Goal: Task Accomplishment & Management: Manage account settings

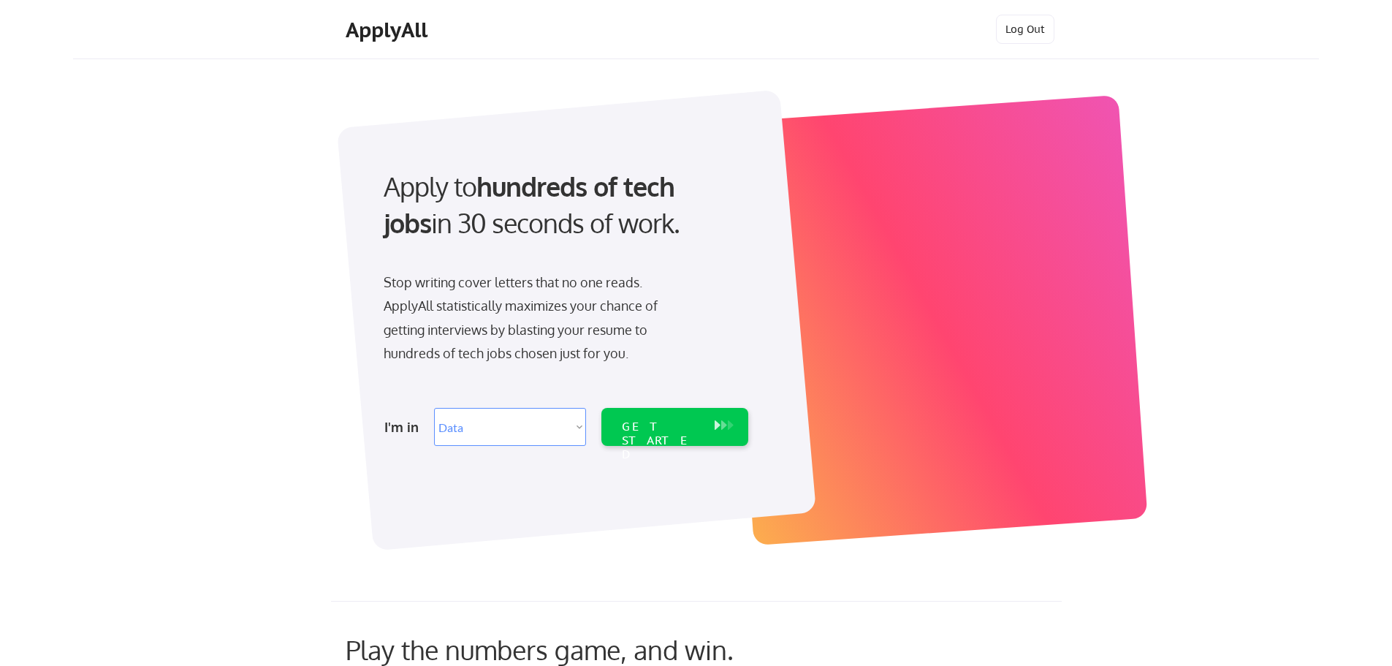
select select ""data_science___analytics""
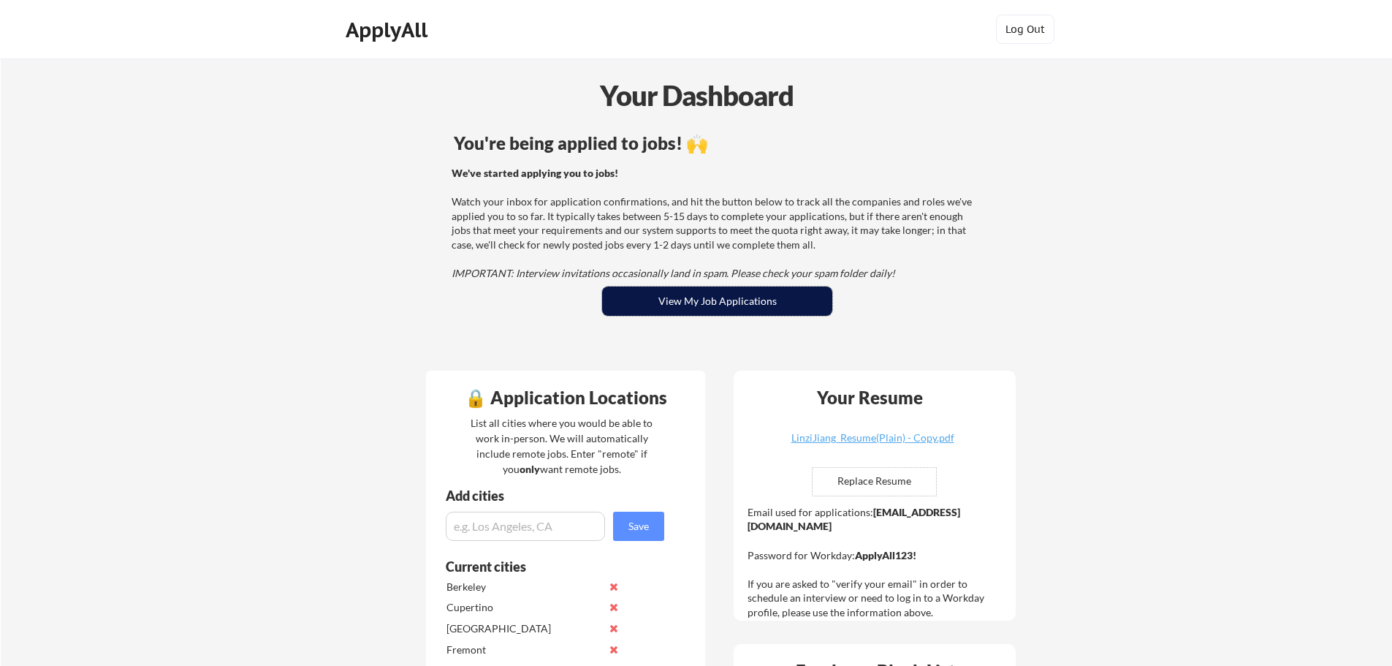
click at [723, 297] on button "View My Job Applications" at bounding box center [717, 300] width 230 height 29
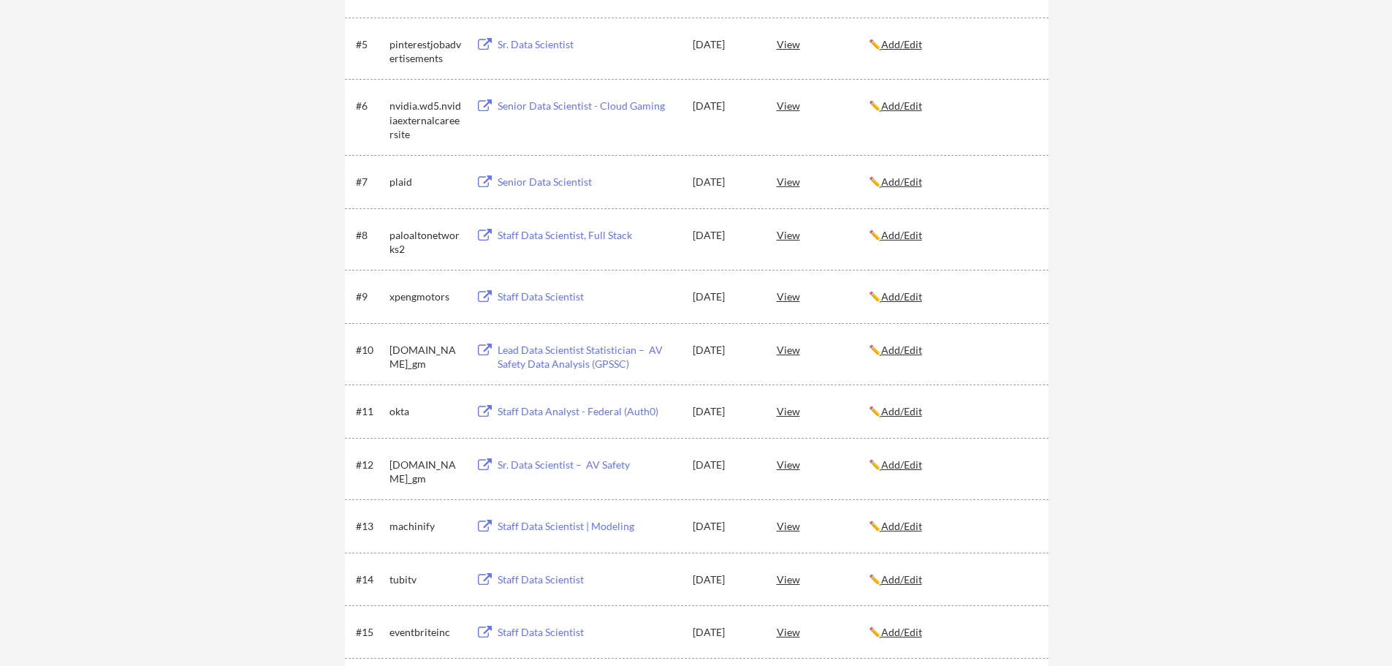
scroll to position [1836, 0]
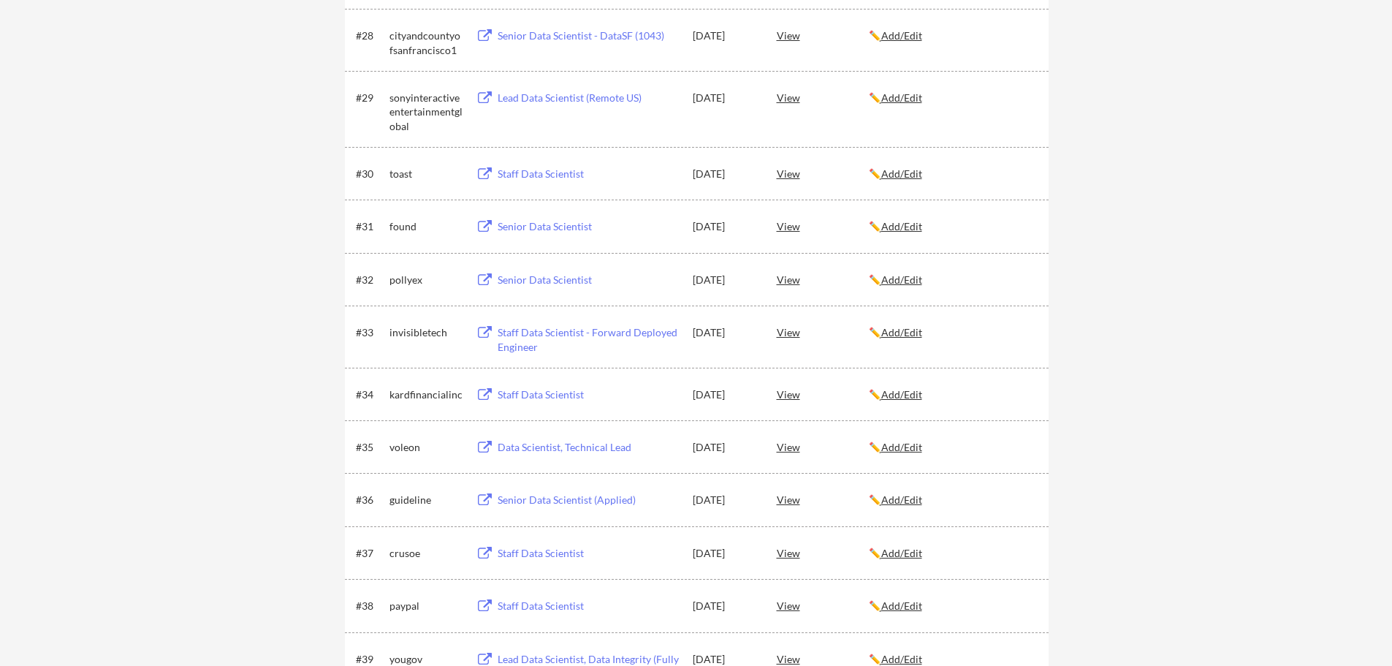
click at [602, 336] on div "Staff Data Scientist - Forward Deployed Engineer" at bounding box center [588, 339] width 181 height 28
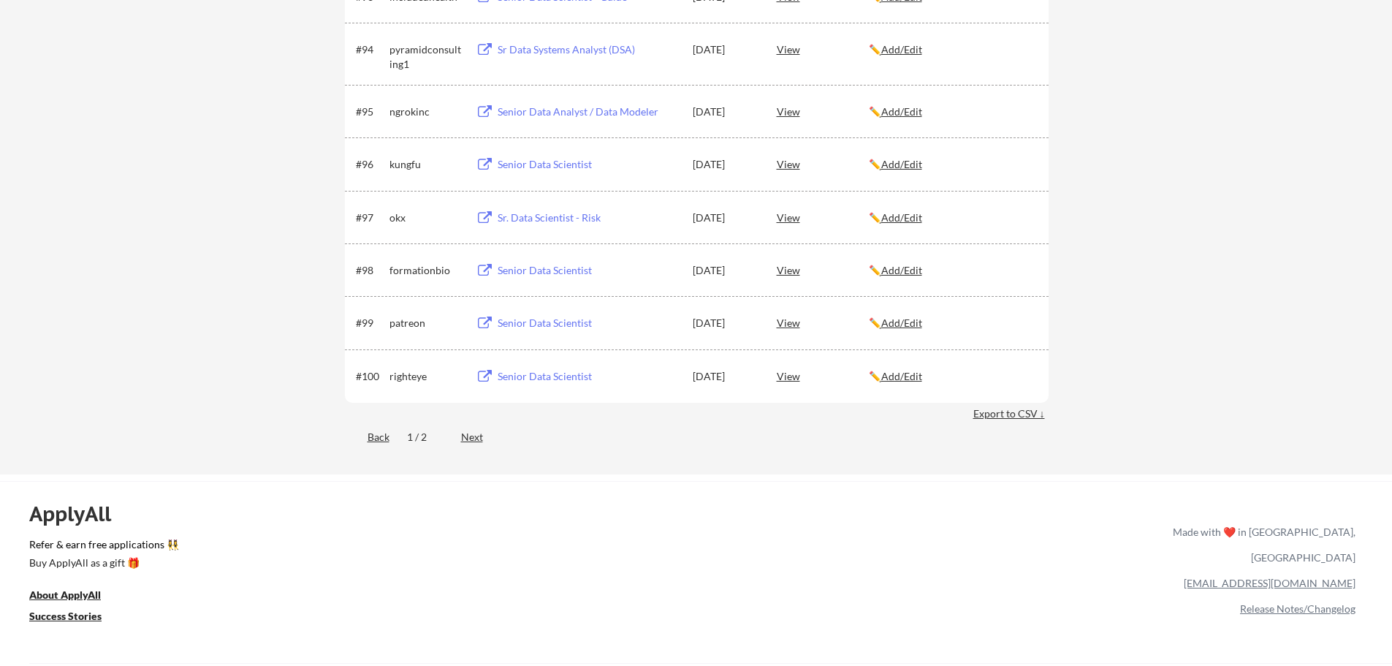
scroll to position [5699, 0]
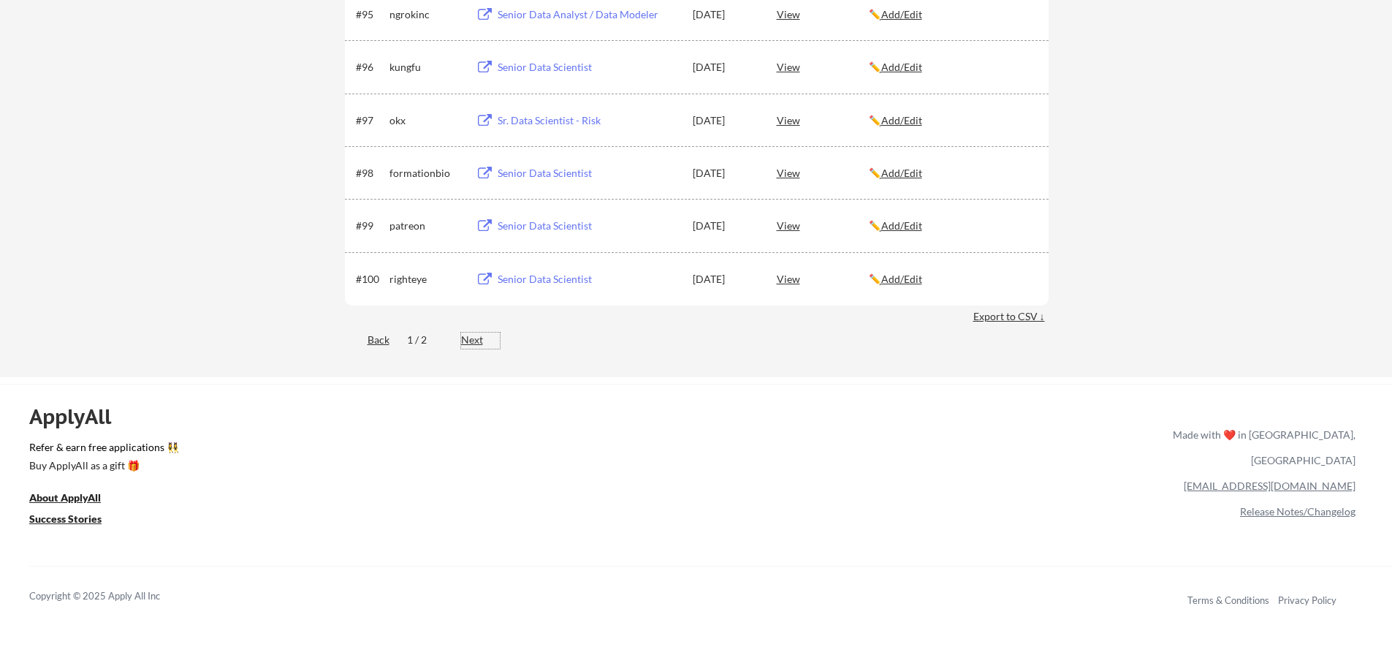
click at [465, 341] on div "Next" at bounding box center [480, 339] width 39 height 15
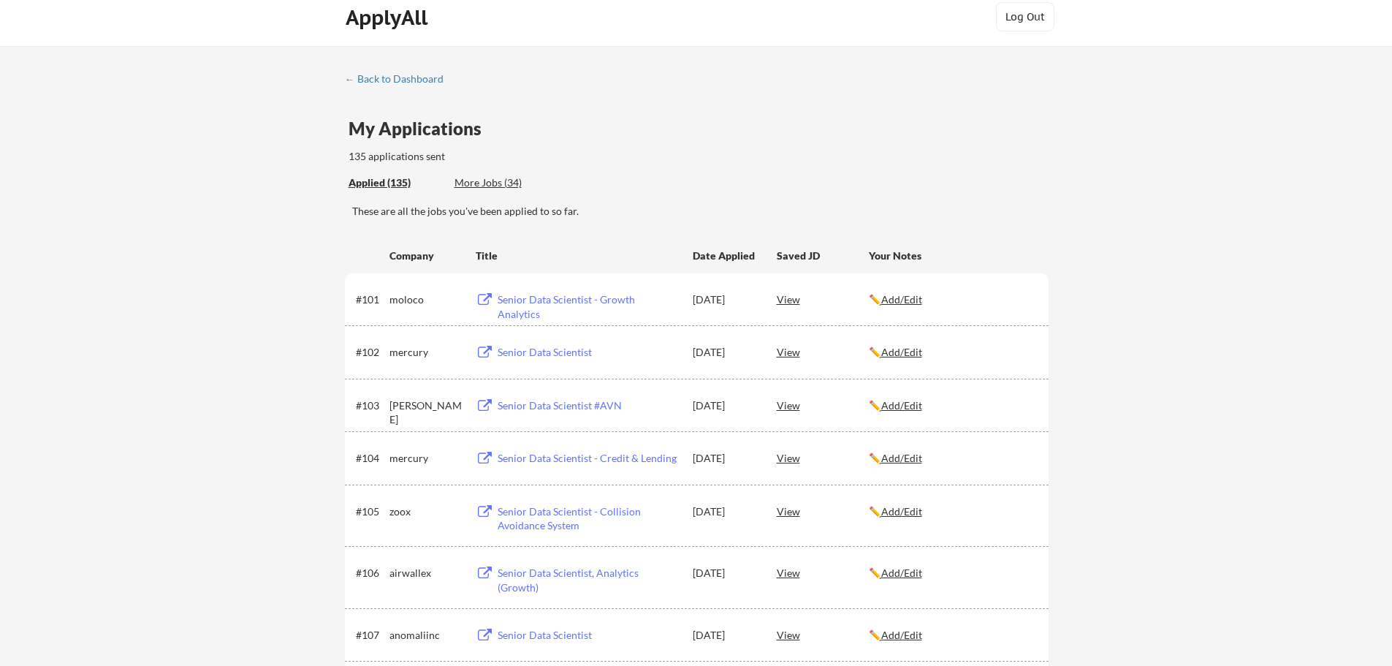
scroll to position [0, 0]
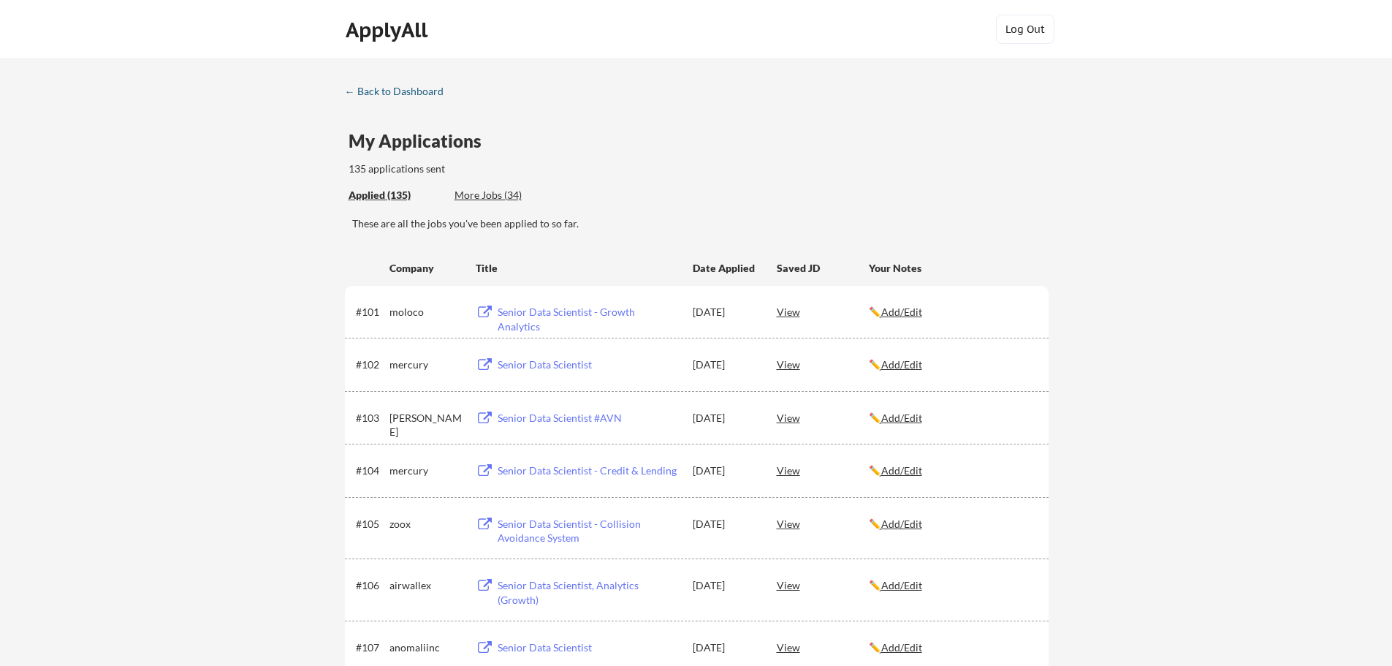
click at [400, 93] on div "← Back to Dashboard" at bounding box center [400, 91] width 110 height 10
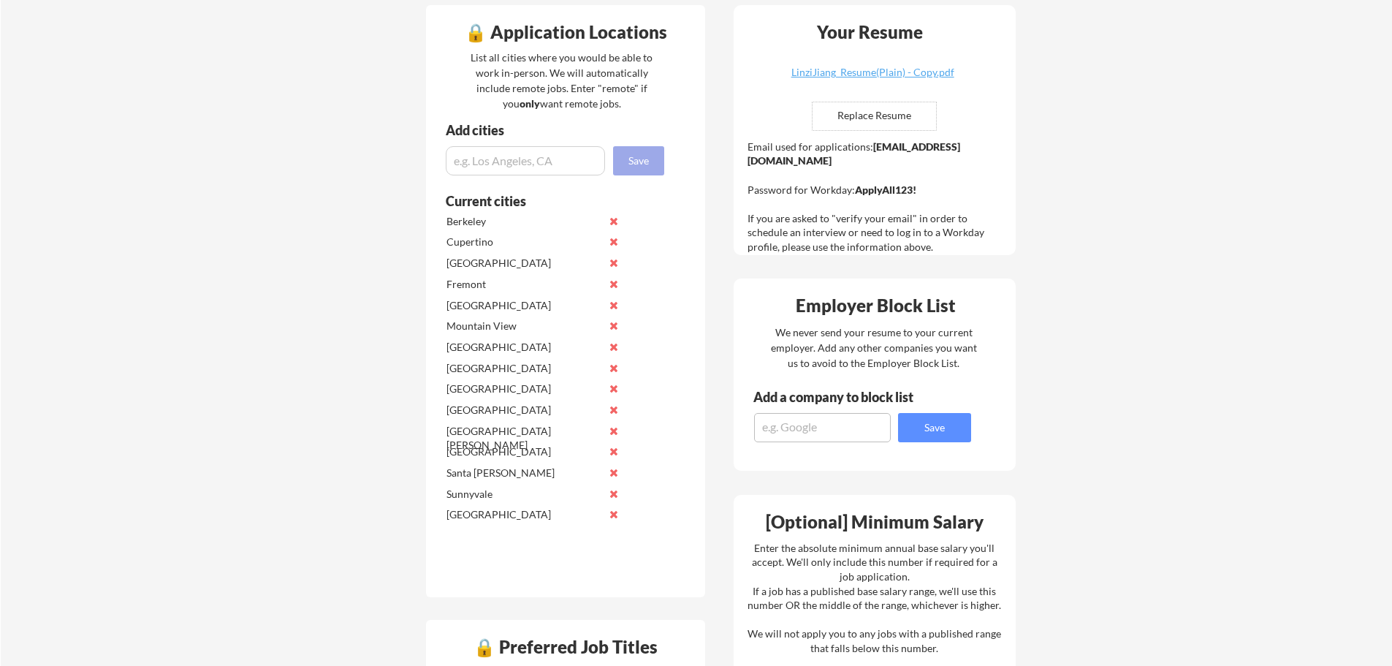
scroll to position [584, 0]
